Goal: Task Accomplishment & Management: Use online tool/utility

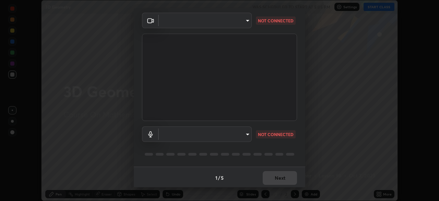
scroll to position [24, 0]
click at [247, 132] on body "Erase all 3D Geometry WAS SCHEDULED TO START AT 5:05 PM Settings START CLASS Se…" at bounding box center [219, 100] width 439 height 201
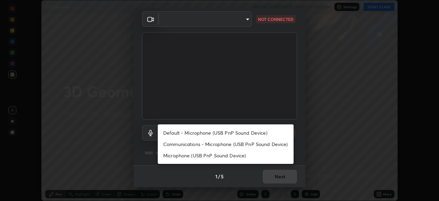
click at [255, 134] on li "Default - Microphone (USB PnP Sound Device)" at bounding box center [226, 132] width 136 height 11
type input "default"
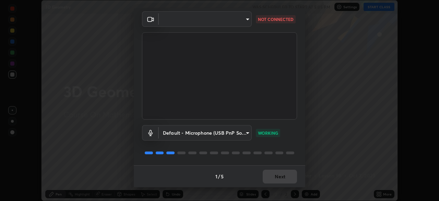
click at [41, 162] on div "Media settings ​ NOT CONNECTED Default - Microphone (USB PnP Sound Device) defa…" at bounding box center [219, 100] width 439 height 201
click at [286, 178] on div "1 / 5 Next" at bounding box center [219, 176] width 171 height 22
click at [283, 181] on div "1 / 5 Next" at bounding box center [219, 176] width 171 height 22
click at [282, 182] on div "1 / 5 Next" at bounding box center [219, 176] width 171 height 22
click at [281, 182] on div "1 / 5 Next" at bounding box center [219, 176] width 171 height 22
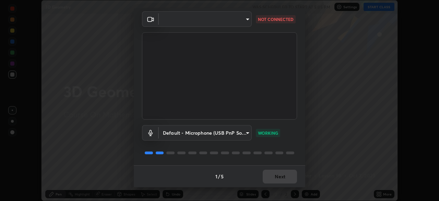
click at [281, 181] on div "1 / 5 Next" at bounding box center [219, 176] width 171 height 22
click at [246, 19] on body "Erase all 3D Geometry WAS SCHEDULED TO START AT 5:05 PM Settings START CLASS Se…" at bounding box center [219, 100] width 439 height 201
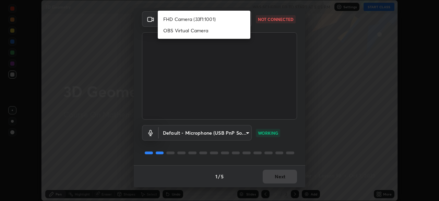
click at [262, 27] on div at bounding box center [219, 100] width 439 height 201
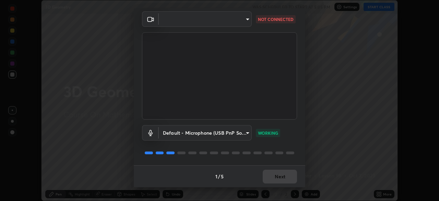
click at [278, 177] on div "1 / 5 Next" at bounding box center [219, 176] width 171 height 22
click at [275, 183] on div "1 / 5 Next" at bounding box center [219, 176] width 171 height 22
click at [275, 182] on div "1 / 5 Next" at bounding box center [219, 176] width 171 height 22
click at [276, 181] on div "1 / 5 Next" at bounding box center [219, 176] width 171 height 22
click at [245, 20] on body "Erase all 3D Geometry WAS SCHEDULED TO START AT 5:05 PM Settings START CLASS Se…" at bounding box center [219, 100] width 439 height 201
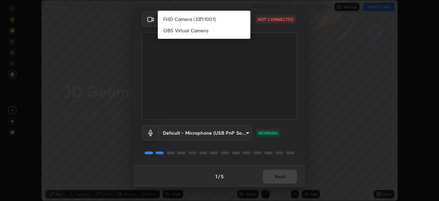
click at [262, 47] on div at bounding box center [219, 100] width 439 height 201
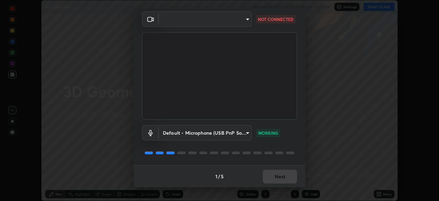
click at [274, 181] on div "1 / 5 Next" at bounding box center [219, 176] width 171 height 22
click at [273, 181] on div "1 / 5 Next" at bounding box center [219, 176] width 171 height 22
click at [274, 181] on div "1 / 5 Next" at bounding box center [219, 176] width 171 height 22
click at [276, 181] on div "1 / 5 Next" at bounding box center [219, 176] width 171 height 22
click at [278, 181] on div "1 / 5 Next" at bounding box center [219, 176] width 171 height 22
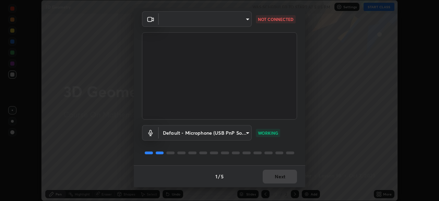
click at [244, 23] on body "Erase all 3D Geometry WAS SCHEDULED TO START AT 5:05 PM Settings START CLASS Se…" at bounding box center [219, 100] width 439 height 201
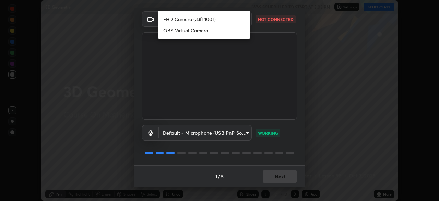
click at [211, 20] on li "FHD Camera (33f1:1001)" at bounding box center [204, 18] width 93 height 11
type input "68c352939bd83ad600e88669c83fae90bc7783e0bc72e5e501a47a46422c8f0a"
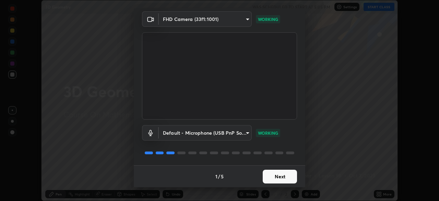
click at [287, 178] on button "Next" at bounding box center [280, 176] width 34 height 14
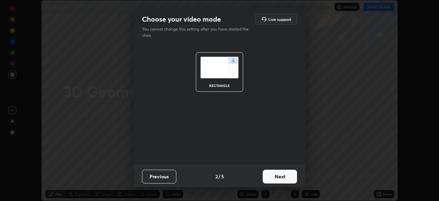
scroll to position [0, 0]
click at [292, 175] on button "Next" at bounding box center [280, 176] width 34 height 14
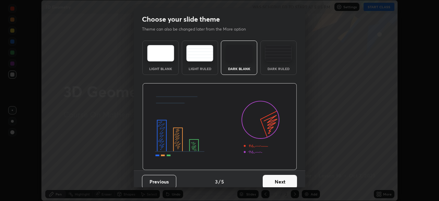
click at [290, 178] on button "Next" at bounding box center [280, 182] width 34 height 14
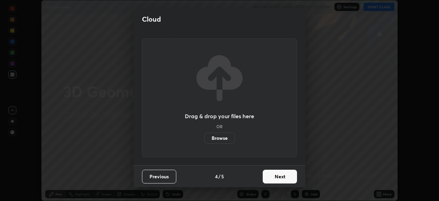
click at [287, 176] on button "Next" at bounding box center [280, 176] width 34 height 14
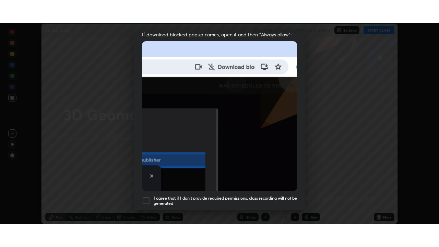
scroll to position [164, 0]
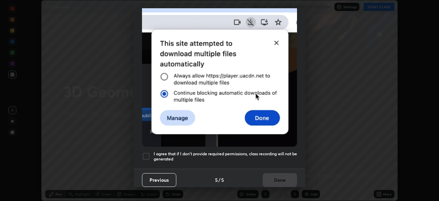
click at [148, 152] on div at bounding box center [146, 156] width 8 height 8
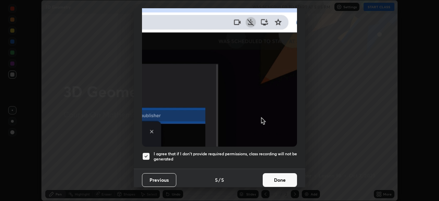
click at [274, 174] on button "Done" at bounding box center [280, 180] width 34 height 14
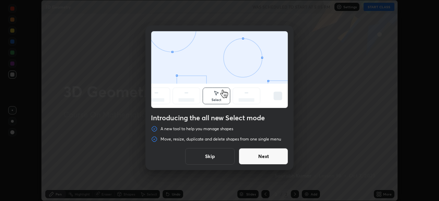
click at [223, 157] on button "Skip" at bounding box center [209, 156] width 49 height 16
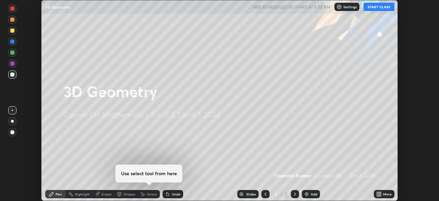
click at [309, 195] on div "Add" at bounding box center [311, 194] width 18 height 8
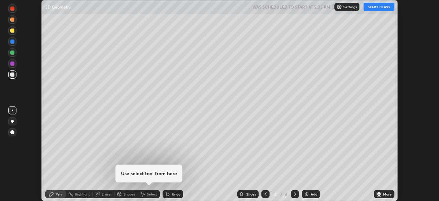
click at [380, 193] on icon at bounding box center [380, 193] width 2 height 2
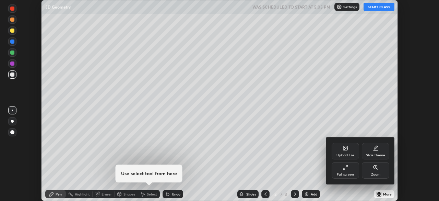
click at [342, 170] on div "Full screen" at bounding box center [345, 170] width 27 height 16
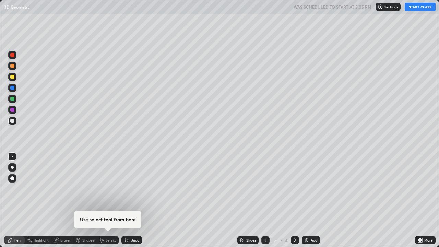
scroll to position [247, 439]
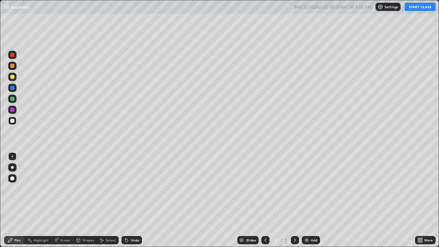
click at [422, 9] on button "START CLASS" at bounding box center [420, 7] width 31 height 8
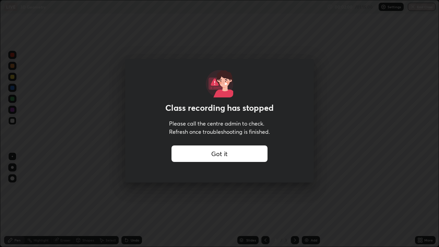
click at [228, 180] on div "Class recording has stopped Please call the centre admin to check. Refresh once…" at bounding box center [219, 120] width 189 height 123
click at [230, 179] on div "Class recording has stopped Please call the centre admin to check. Refresh once…" at bounding box center [219, 120] width 189 height 123
click at [222, 155] on div "Got it" at bounding box center [219, 153] width 96 height 16
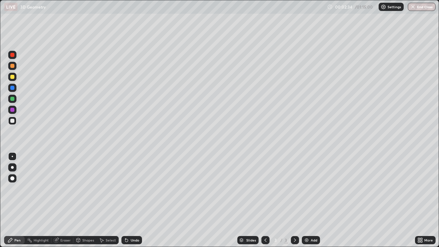
click at [126, 200] on icon at bounding box center [126, 240] width 3 height 3
click at [309, 200] on div "Add" at bounding box center [311, 240] width 18 height 8
click at [307, 200] on img at bounding box center [306, 239] width 5 height 5
click at [306, 200] on img at bounding box center [306, 239] width 5 height 5
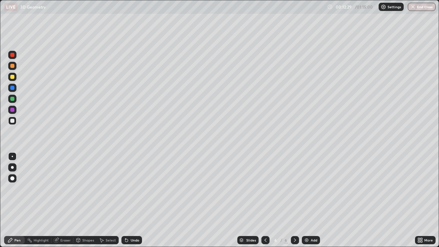
click at [126, 200] on icon at bounding box center [126, 239] width 5 height 5
click at [126, 200] on icon at bounding box center [126, 240] width 3 height 3
click at [127, 200] on icon at bounding box center [126, 240] width 3 height 3
click at [127, 200] on icon at bounding box center [126, 239] width 5 height 5
click at [306, 200] on img at bounding box center [306, 239] width 5 height 5
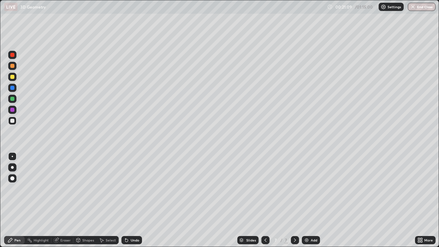
click at [306, 200] on img at bounding box center [306, 239] width 5 height 5
click at [293, 200] on icon at bounding box center [294, 239] width 5 height 5
click at [307, 200] on img at bounding box center [306, 239] width 5 height 5
click at [265, 200] on icon at bounding box center [265, 239] width 2 height 3
click at [294, 200] on icon at bounding box center [294, 239] width 5 height 5
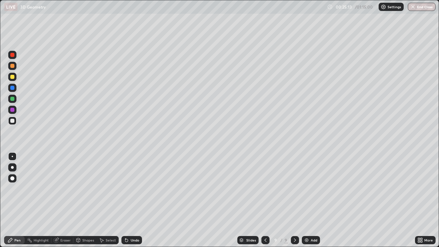
click at [265, 200] on icon at bounding box center [265, 239] width 5 height 5
click at [293, 200] on icon at bounding box center [294, 239] width 5 height 5
click at [87, 200] on div "Shapes" at bounding box center [88, 239] width 12 height 3
click at [24, 200] on div "Pen" at bounding box center [14, 240] width 21 height 8
click at [65, 200] on div "Eraser" at bounding box center [62, 240] width 22 height 8
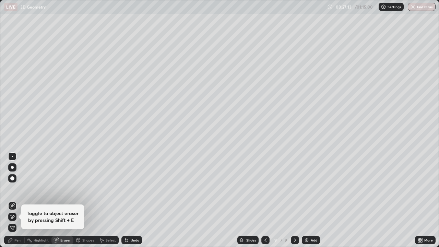
click at [12, 181] on div at bounding box center [12, 178] width 8 height 8
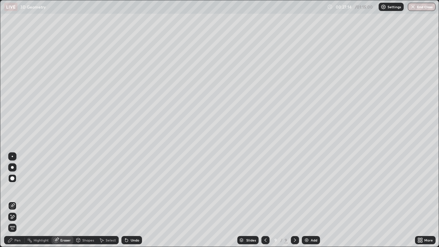
click at [20, 200] on div "Pen" at bounding box center [17, 239] width 6 height 3
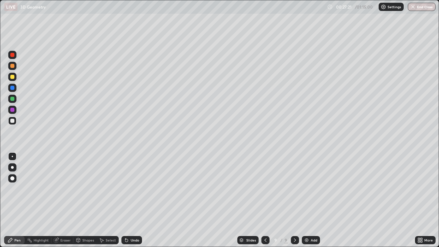
click at [125, 200] on icon at bounding box center [126, 240] width 3 height 3
click at [306, 200] on img at bounding box center [306, 239] width 5 height 5
click at [294, 200] on icon at bounding box center [295, 239] width 2 height 3
click at [305, 200] on img at bounding box center [306, 239] width 5 height 5
click at [307, 200] on img at bounding box center [306, 239] width 5 height 5
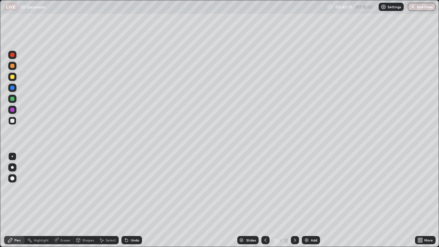
click at [61, 200] on div "Eraser" at bounding box center [65, 239] width 10 height 3
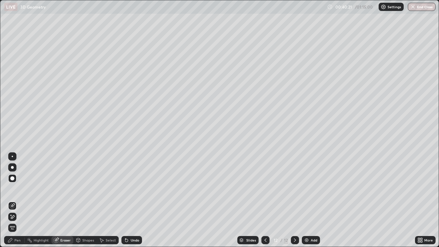
click at [18, 200] on div "Pen" at bounding box center [14, 240] width 21 height 8
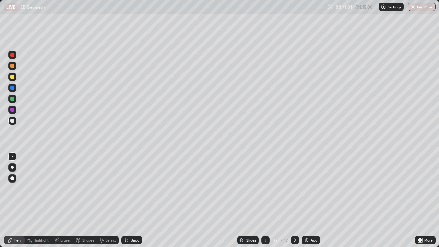
click at [265, 200] on icon at bounding box center [265, 239] width 5 height 5
click at [298, 200] on div at bounding box center [295, 240] width 8 height 8
click at [265, 200] on icon at bounding box center [265, 239] width 5 height 5
click at [297, 200] on div at bounding box center [295, 240] width 8 height 8
click at [64, 200] on div "Eraser" at bounding box center [65, 239] width 10 height 3
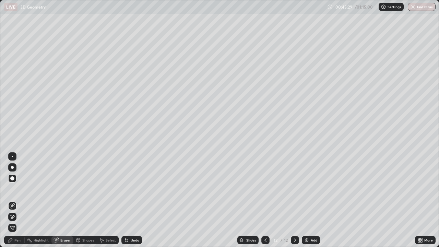
click at [19, 200] on div "Pen" at bounding box center [17, 239] width 6 height 3
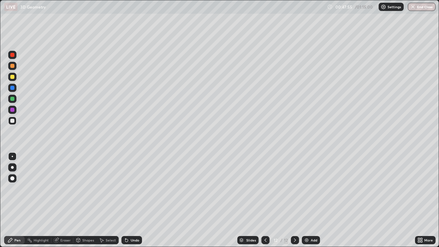
click at [294, 200] on icon at bounding box center [294, 239] width 5 height 5
click at [306, 200] on img at bounding box center [306, 239] width 5 height 5
click at [265, 200] on icon at bounding box center [265, 239] width 5 height 5
click at [309, 200] on div "Add" at bounding box center [311, 240] width 18 height 8
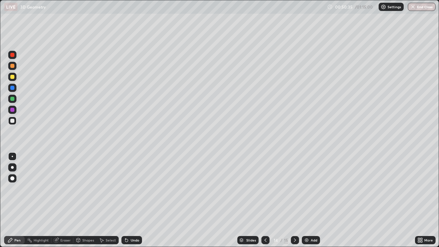
click at [268, 200] on div at bounding box center [265, 240] width 8 height 8
click at [294, 200] on icon at bounding box center [294, 239] width 5 height 5
click at [265, 200] on icon at bounding box center [265, 239] width 5 height 5
click at [297, 200] on div at bounding box center [295, 240] width 8 height 8
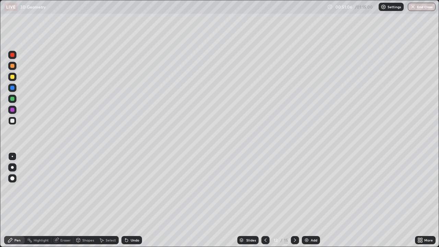
click at [294, 200] on icon at bounding box center [294, 239] width 5 height 5
click at [293, 200] on icon at bounding box center [294, 239] width 5 height 5
click at [264, 200] on icon at bounding box center [265, 239] width 5 height 5
click at [411, 9] on img "button" at bounding box center [412, 6] width 5 height 5
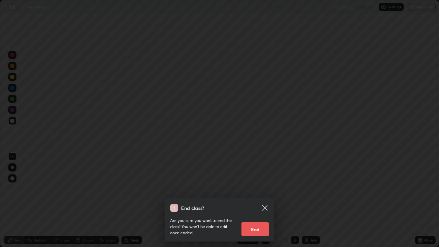
click at [260, 200] on button "End" at bounding box center [254, 229] width 27 height 14
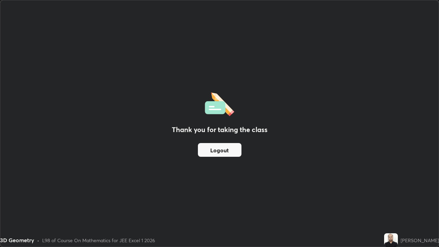
click at [224, 151] on button "Logout" at bounding box center [220, 150] width 44 height 14
click at [223, 151] on button "Logout" at bounding box center [220, 150] width 44 height 14
click at [225, 151] on button "Logout" at bounding box center [220, 150] width 44 height 14
click at [225, 152] on button "Logout" at bounding box center [220, 150] width 44 height 14
click at [226, 153] on button "Logout" at bounding box center [220, 150] width 44 height 14
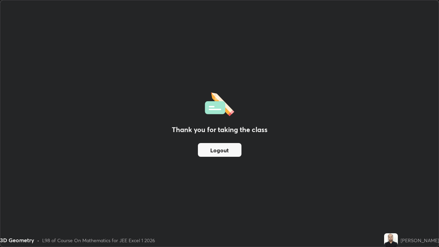
click at [228, 151] on button "Logout" at bounding box center [220, 150] width 44 height 14
click at [47, 153] on div "Thank you for taking the class Logout" at bounding box center [219, 123] width 438 height 246
click at [51, 152] on div "Thank you for taking the class Logout" at bounding box center [219, 123] width 438 height 246
click at [72, 150] on div "Thank you for taking the class Logout" at bounding box center [219, 123] width 438 height 246
click at [64, 144] on div "Thank you for taking the class Logout" at bounding box center [219, 123] width 438 height 246
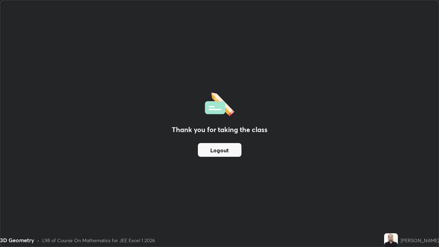
click at [64, 135] on div "Thank you for taking the class Logout" at bounding box center [219, 123] width 438 height 246
click at [64, 128] on div "Thank you for taking the class Logout" at bounding box center [219, 123] width 438 height 246
click at [60, 115] on div "Thank you for taking the class Logout" at bounding box center [219, 123] width 438 height 246
click at [53, 123] on div "Thank you for taking the class Logout" at bounding box center [219, 123] width 438 height 246
click at [55, 117] on div "Thank you for taking the class Logout" at bounding box center [219, 123] width 438 height 246
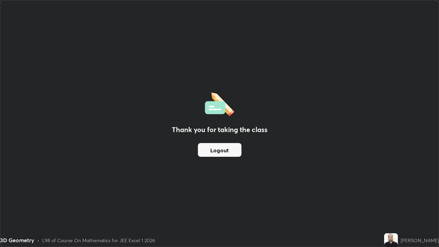
click at [57, 110] on div "Thank you for taking the class Logout" at bounding box center [219, 123] width 438 height 246
click at [57, 104] on div "Thank you for taking the class Logout" at bounding box center [219, 123] width 438 height 246
click at [54, 105] on div "Thank you for taking the class Logout" at bounding box center [219, 123] width 438 height 246
click at [58, 129] on div "Thank you for taking the class Logout" at bounding box center [219, 123] width 438 height 246
click at [62, 147] on div "Thank you for taking the class Logout" at bounding box center [219, 123] width 438 height 246
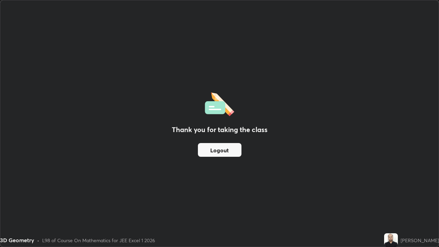
click at [31, 179] on div "Thank you for taking the class Logout" at bounding box center [219, 123] width 438 height 246
click at [35, 139] on div "Thank you for taking the class Logout" at bounding box center [219, 123] width 438 height 246
click at [33, 104] on div "Thank you for taking the class Logout" at bounding box center [219, 123] width 438 height 246
click at [38, 97] on div "Thank you for taking the class Logout" at bounding box center [219, 123] width 438 height 246
click at [44, 107] on div "Thank you for taking the class Logout" at bounding box center [219, 123] width 438 height 246
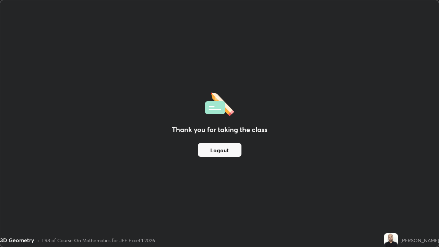
click at [42, 120] on div "Thank you for taking the class Logout" at bounding box center [219, 123] width 438 height 246
click at [44, 141] on div "Thank you for taking the class Logout" at bounding box center [219, 123] width 438 height 246
click at [44, 157] on div "Thank you for taking the class Logout" at bounding box center [219, 123] width 438 height 246
click at [43, 171] on div "Thank you for taking the class Logout" at bounding box center [219, 123] width 438 height 246
click at [48, 194] on div "Thank you for taking the class Logout" at bounding box center [219, 123] width 438 height 246
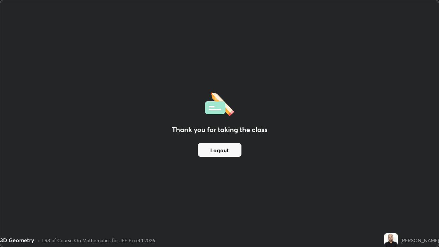
click at [56, 200] on div "Thank you for taking the class Logout" at bounding box center [219, 123] width 438 height 246
click at [60, 200] on div "Thank you for taking the class Logout" at bounding box center [219, 123] width 438 height 246
click at [74, 200] on div "Thank you for taking the class Logout" at bounding box center [219, 123] width 438 height 246
click at [86, 200] on div "Thank you for taking the class Logout" at bounding box center [219, 123] width 438 height 246
click at [89, 177] on div "Thank you for taking the class Logout" at bounding box center [219, 123] width 438 height 246
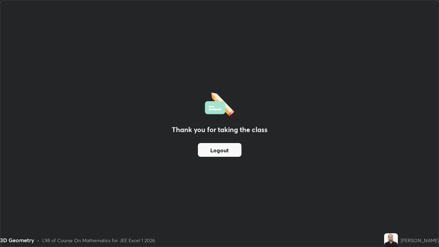
click at [89, 167] on div "Thank you for taking the class Logout" at bounding box center [219, 123] width 438 height 246
click at [89, 157] on div "Thank you for taking the class Logout" at bounding box center [219, 123] width 438 height 246
click at [89, 149] on div "Thank you for taking the class Logout" at bounding box center [219, 123] width 438 height 246
click at [88, 136] on div "Thank you for taking the class Logout" at bounding box center [219, 123] width 438 height 246
click at [89, 122] on div "Thank you for taking the class Logout" at bounding box center [219, 123] width 438 height 246
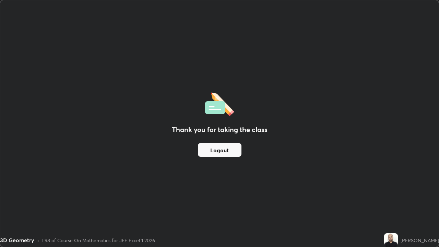
click at [91, 116] on div "Thank you for taking the class Logout" at bounding box center [219, 123] width 438 height 246
click at [58, 132] on div "Thank you for taking the class Logout" at bounding box center [219, 123] width 438 height 246
click at [39, 130] on div "Thank you for taking the class Logout" at bounding box center [219, 123] width 438 height 246
click at [48, 176] on div "Thank you for taking the class Logout" at bounding box center [219, 123] width 438 height 246
